Goal: Information Seeking & Learning: Understand process/instructions

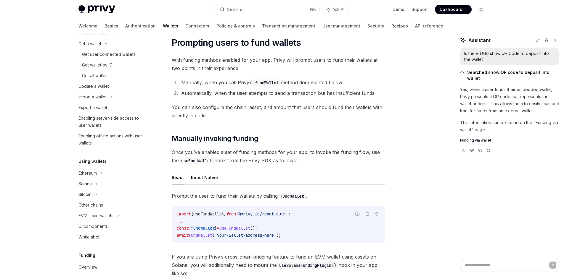
scroll to position [38, 0]
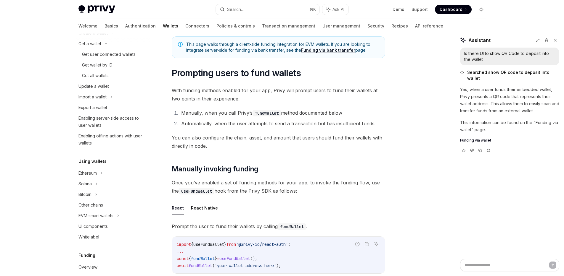
click at [207, 99] on span "With funding methods enabled for your app, Privy will prompt users to fund thei…" at bounding box center [278, 94] width 213 height 17
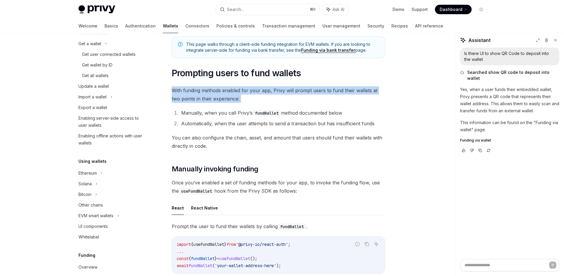
click at [207, 99] on span "With funding methods enabled for your app, Privy will prompt users to fund thei…" at bounding box center [278, 94] width 213 height 17
click at [207, 98] on span "With funding methods enabled for your app, Privy will prompt users to fund thei…" at bounding box center [278, 94] width 213 height 17
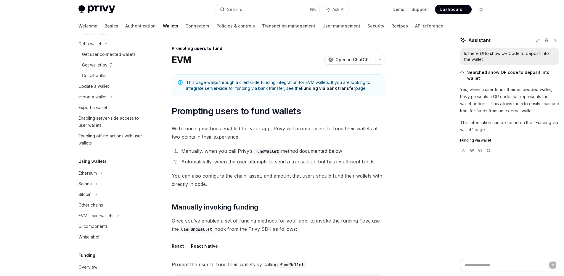
scroll to position [68, 0]
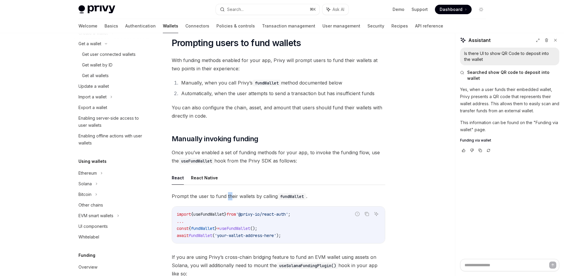
drag, startPoint x: 226, startPoint y: 197, endPoint x: 190, endPoint y: 204, distance: 36.5
click at [225, 198] on span "Prompt the user to fund their wallets by calling fundWallet ." at bounding box center [278, 196] width 213 height 8
click at [302, 212] on code "import { useFundWallet } from '@privy-io/react-auth' ; ... const { fundWallet }…" at bounding box center [278, 225] width 203 height 28
click at [308, 238] on code "import { useFundWallet } from '@privy-io/react-auth' ; ... const { fundWallet }…" at bounding box center [278, 225] width 203 height 28
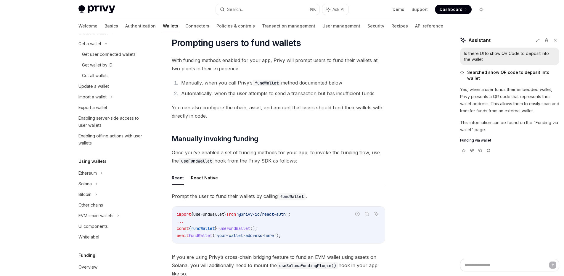
scroll to position [59, 0]
type textarea "*"
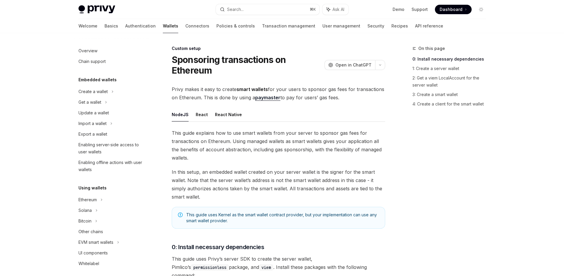
type textarea "*"
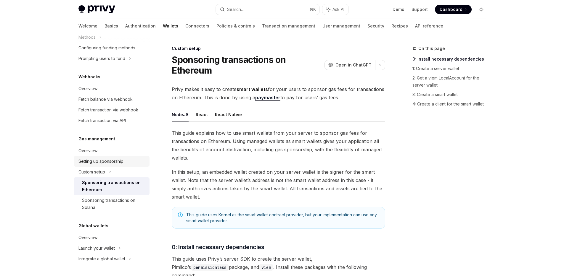
click at [83, 165] on link "Setting up sponsorship" at bounding box center [112, 161] width 76 height 11
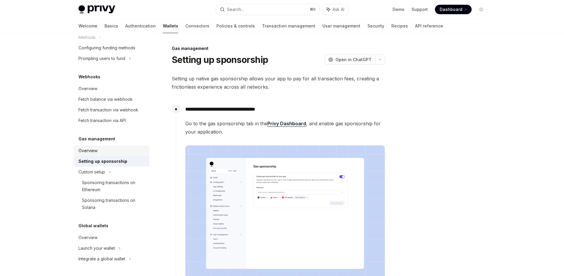
click at [89, 154] on div "Overview" at bounding box center [87, 150] width 19 height 7
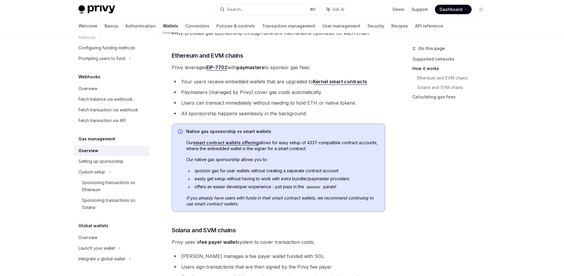
scroll to position [303, 0]
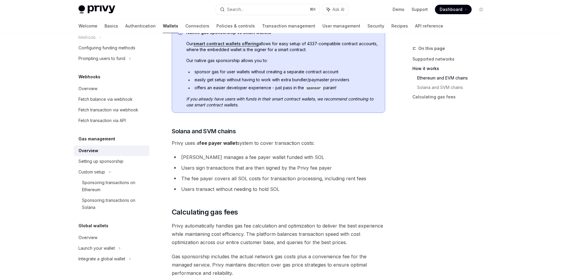
type textarea "*"
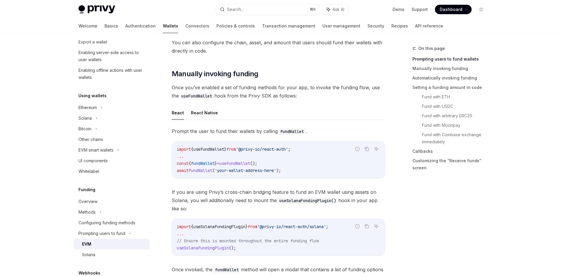
scroll to position [165, 0]
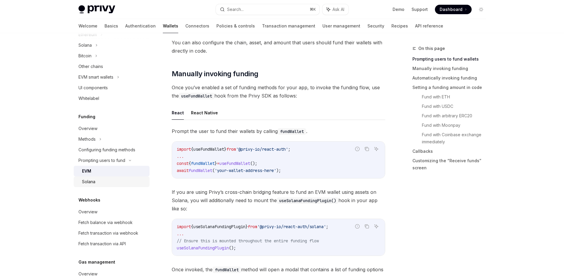
click at [94, 181] on div "Solana" at bounding box center [88, 181] width 13 height 7
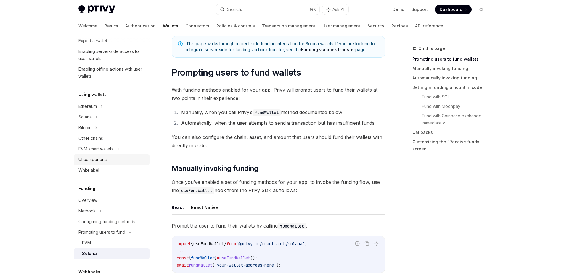
scroll to position [123, 0]
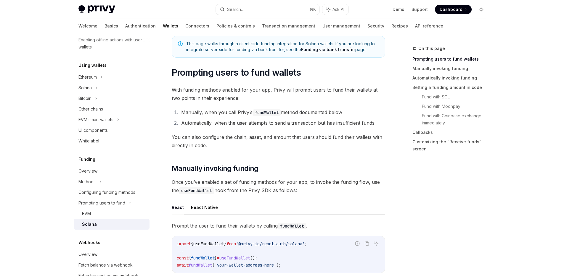
click at [91, 223] on div "Solana" at bounding box center [89, 224] width 15 height 7
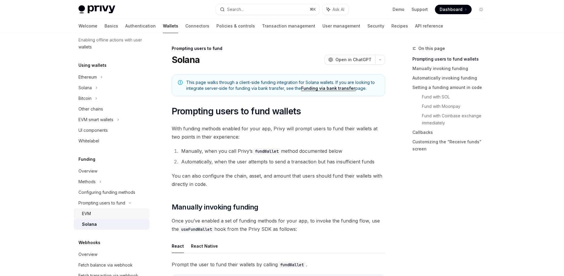
click at [91, 216] on div "EVM" at bounding box center [114, 213] width 64 height 7
click at [93, 226] on div "Solana" at bounding box center [88, 224] width 13 height 7
type textarea "*"
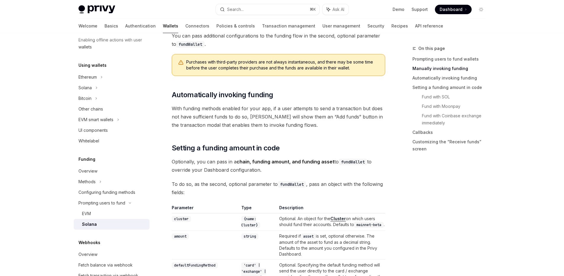
scroll to position [394, 0]
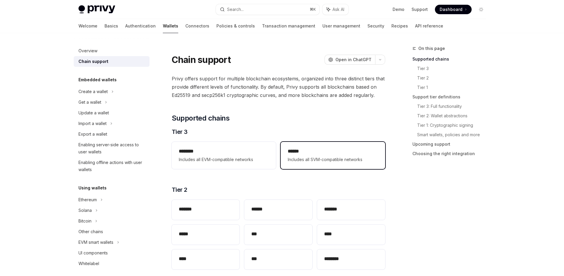
click at [310, 149] on h2 "******" at bounding box center [333, 151] width 90 height 7
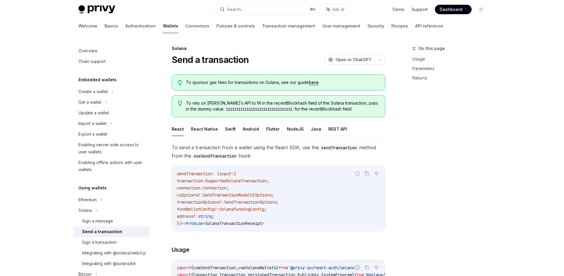
type textarea "*"
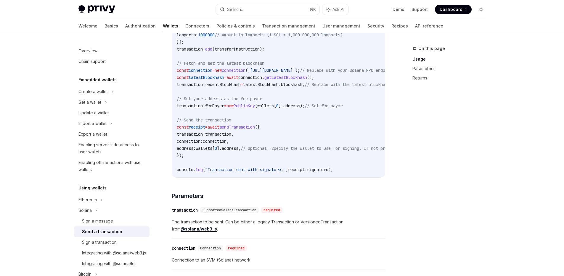
scroll to position [374, 0]
